Goal: Information Seeking & Learning: Find specific page/section

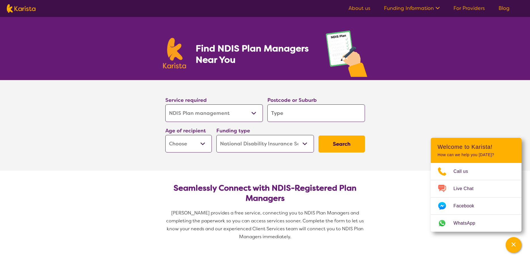
select select "NDIS Plan management"
select select "NDIS"
select select "NDIS Plan management"
select select "NDIS"
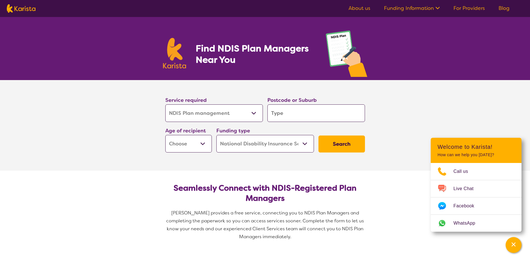
click at [254, 114] on select "Allied Health Assistant Assessment ([MEDICAL_DATA] or [MEDICAL_DATA]) Behaviour…" at bounding box center [213, 114] width 97 height 18
select select "Support worker"
click option "Support worker" at bounding box center [0, 0] width 0 height 0
select select "Support worker"
click at [305, 114] on input "search" at bounding box center [315, 114] width 97 height 18
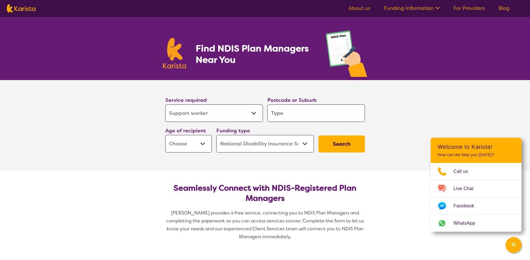
type input "5"
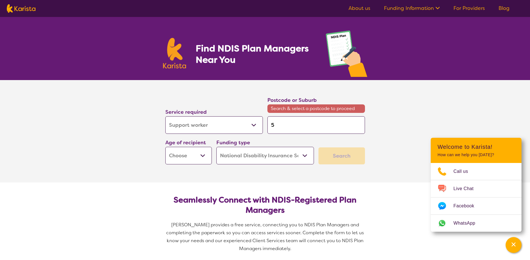
type input "57"
type input "572"
type input "5725"
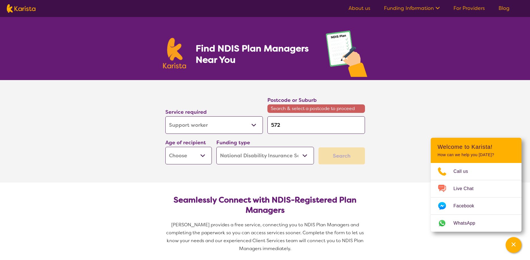
type input "5725"
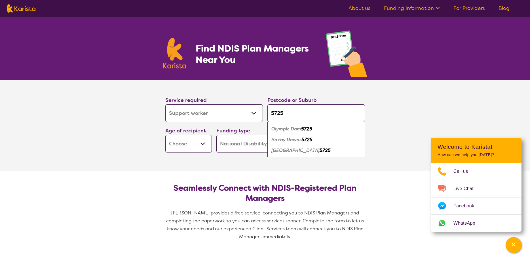
type input "5725"
click at [298, 140] on em "Roxby Downs" at bounding box center [286, 140] width 30 height 6
click at [165, 135] on select "Early Childhood - 0 to 9 Child - 10 to 11 Adolescent - 12 to 17 Adult - 18 to 6…" at bounding box center [188, 144] width 46 height 18
select select "AD"
click option "Adult - 18 to 64" at bounding box center [0, 0] width 0 height 0
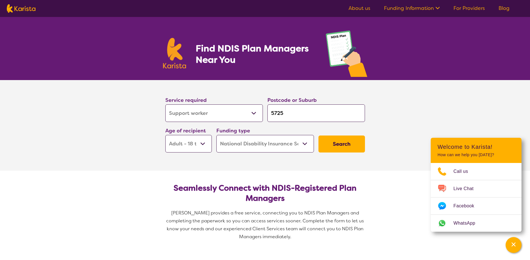
select select "AD"
click at [343, 144] on button "Search" at bounding box center [341, 144] width 46 height 17
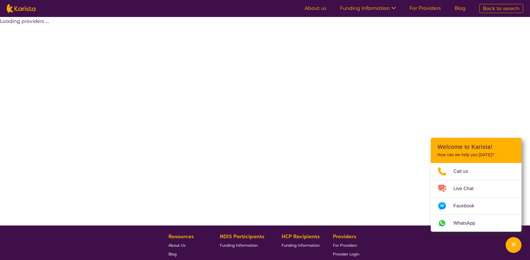
select select "NDIS"
select select "Support worker"
select select "AD"
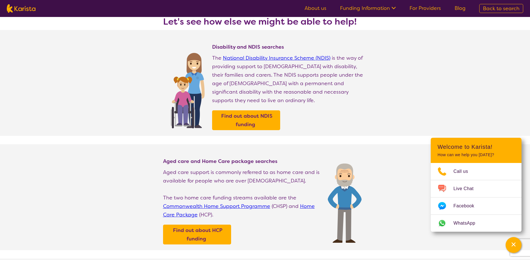
scroll to position [29, 0]
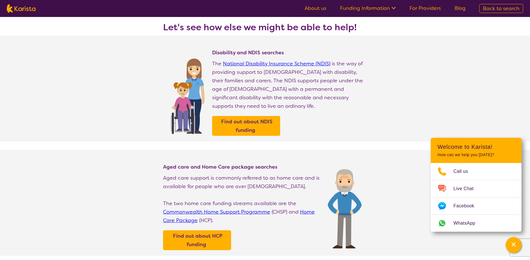
select select "NDIS Plan management"
select select "AD"
select select "NDIS"
select select "NDIS Plan management"
select select "AD"
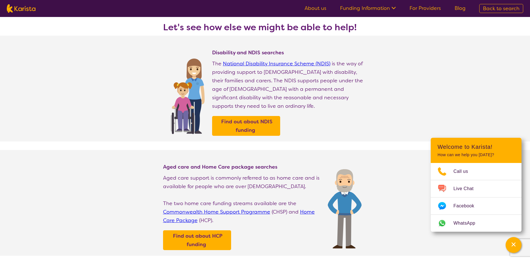
select select "NDIS"
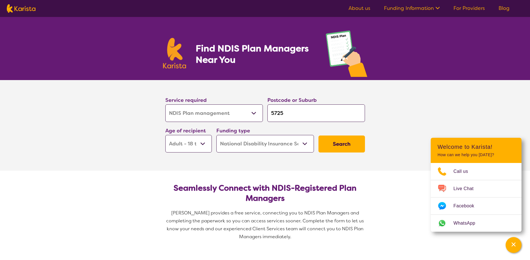
click at [216, 135] on select "Home Care Package (HCP) National Disability Insurance Scheme (NDIS) I don't know" at bounding box center [264, 144] width 97 height 18
select select "HCP"
click option "Home Care Package (HCP)" at bounding box center [0, 0] width 0 height 0
select select "HCP"
click at [342, 144] on button "Search" at bounding box center [341, 144] width 46 height 17
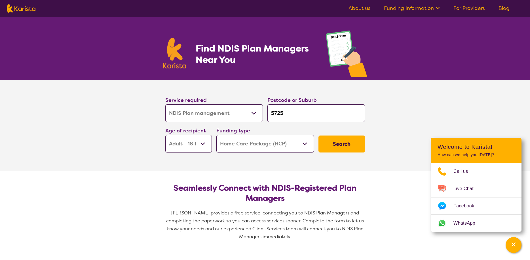
select select "HCP"
select select "NDIS Plan management"
select select "AD"
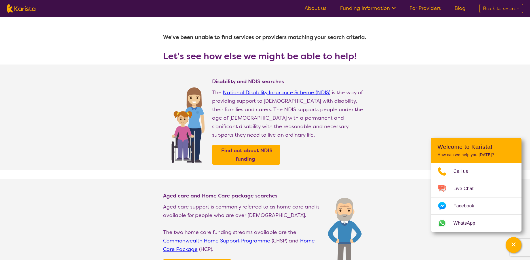
select select "NDIS Plan management"
select select "AD"
select select "NDIS"
select select "NDIS Plan management"
select select "AD"
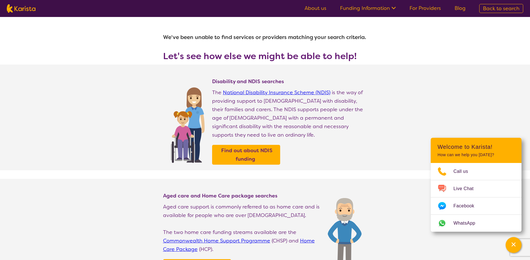
select select "NDIS"
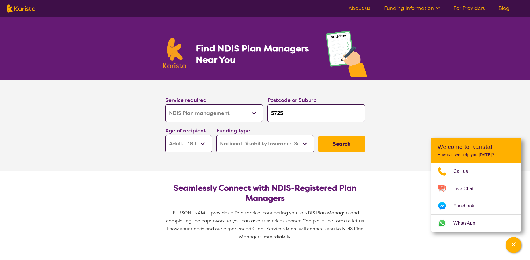
select select "Support worker"
click option "Support worker" at bounding box center [0, 0] width 0 height 0
select select "Support worker"
click at [350, 144] on button "Search" at bounding box center [341, 144] width 46 height 17
select select "NDIS"
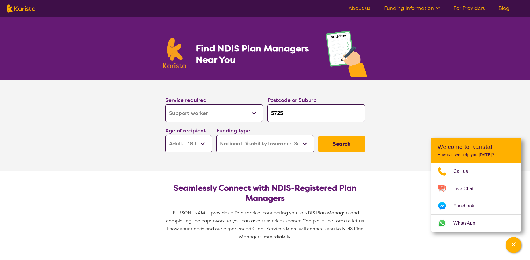
select select "Support worker"
select select "AD"
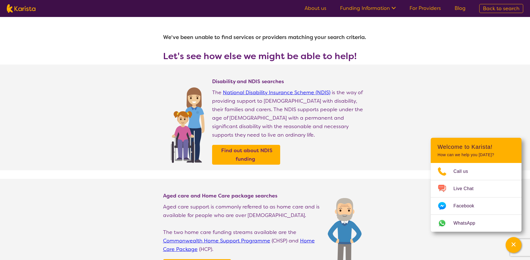
select select "NDIS Plan management"
select select "AD"
select select "NDIS"
select select "NDIS Plan management"
select select "AD"
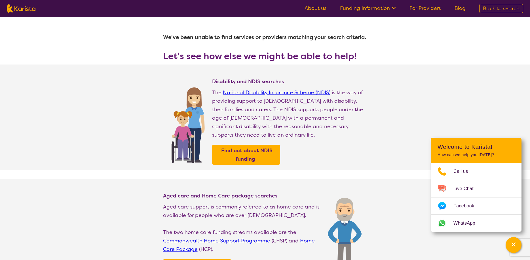
select select "NDIS"
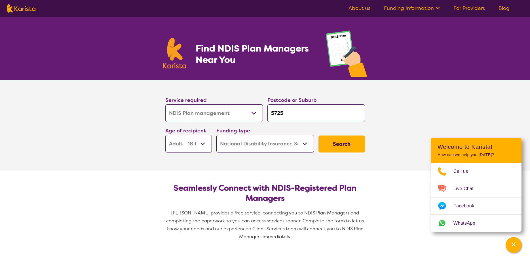
click at [165, 105] on select "Allied Health Assistant Assessment ([MEDICAL_DATA] or [MEDICAL_DATA]) Behaviour…" at bounding box center [213, 114] width 97 height 18
click at [67, 118] on section "Service required Allied Health Assistant Assessment ([MEDICAL_DATA] or [MEDICAL…" at bounding box center [265, 125] width 530 height 91
click at [345, 143] on button "Search" at bounding box center [341, 144] width 46 height 17
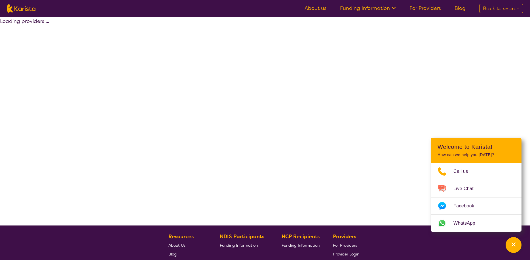
select select "by_score"
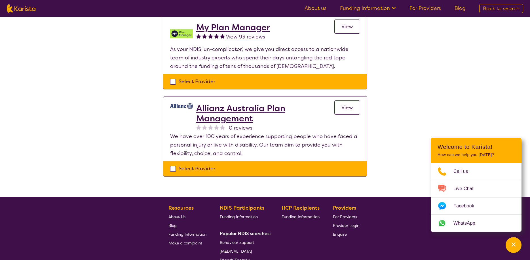
scroll to position [462, 0]
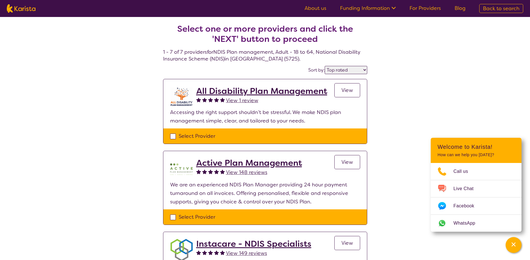
select select "NDIS Plan management"
select select "AD"
select select "NDIS"
select select "NDIS Plan management"
select select "AD"
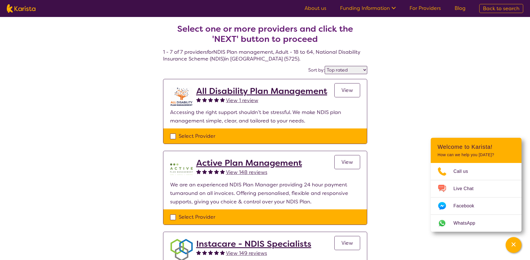
select select "NDIS"
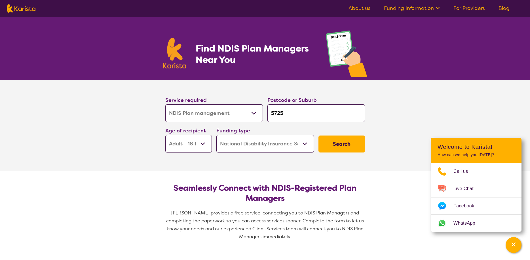
click at [165, 105] on select "Allied Health Assistant Assessment ([MEDICAL_DATA] or [MEDICAL_DATA]) Behaviour…" at bounding box center [213, 114] width 97 height 18
select select "Behaviour support"
click option "Behaviour support" at bounding box center [0, 0] width 0 height 0
select select "Behaviour support"
click at [350, 143] on button "Search" at bounding box center [341, 144] width 46 height 17
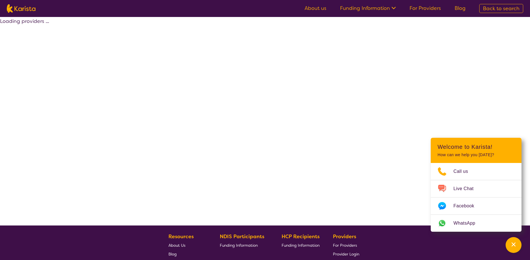
select select "by_score"
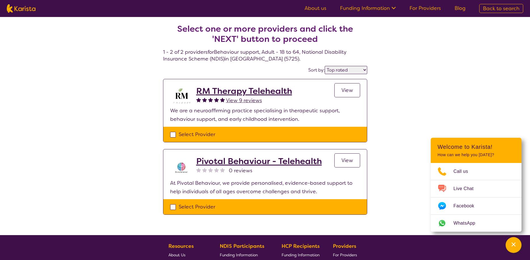
click at [356, 93] on link "View" at bounding box center [347, 90] width 26 height 14
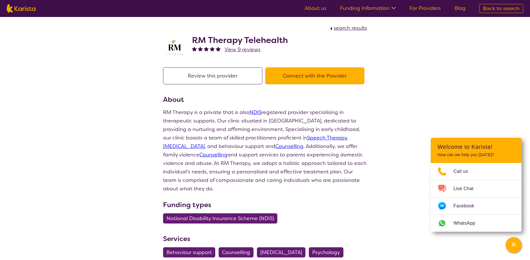
click at [345, 207] on h3 "Funding types" at bounding box center [265, 205] width 204 height 10
click at [429, 9] on link "For Providers" at bounding box center [424, 8] width 31 height 7
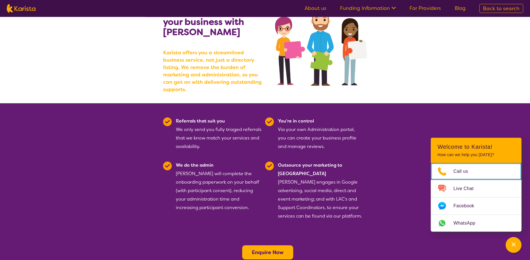
scroll to position [87, 0]
